Goal: Navigation & Orientation: Find specific page/section

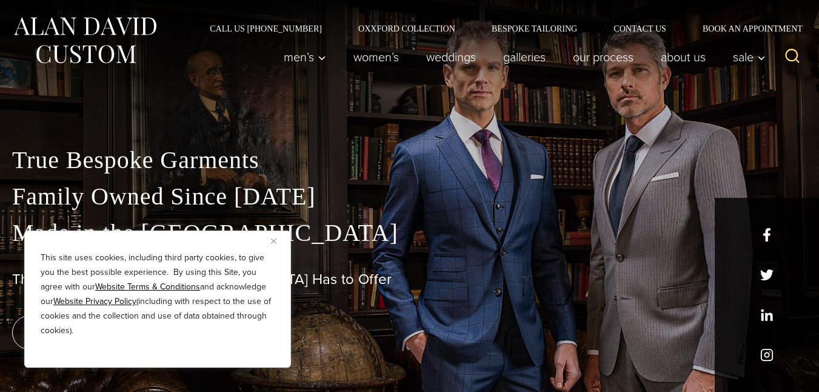
drag, startPoint x: 745, startPoint y: 293, endPoint x: 763, endPoint y: 312, distance: 25.7
click at [547, 95] on div "True Bespoke Garments Family Owned Since [DATE] Made in [GEOGRAPHIC_DATA] The B…" at bounding box center [409, 236] width 819 height 310
click at [693, 49] on link "About Us" at bounding box center [684, 57] width 72 height 24
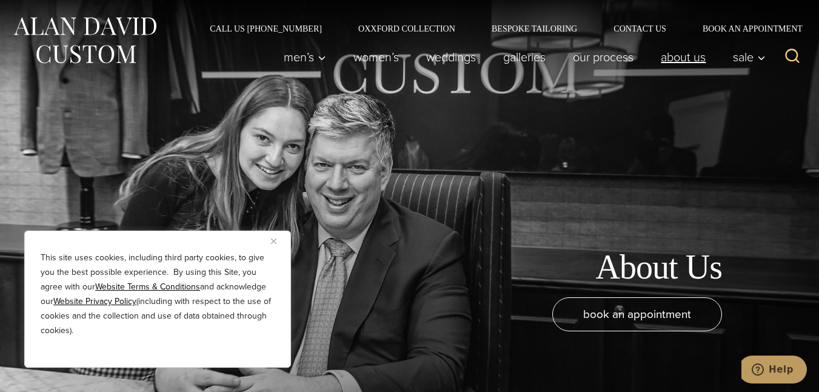
click at [656, 59] on link "About Us" at bounding box center [684, 57] width 72 height 24
